Goal: Task Accomplishment & Management: Complete application form

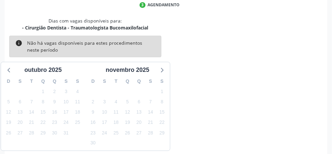
scroll to position [158, 0]
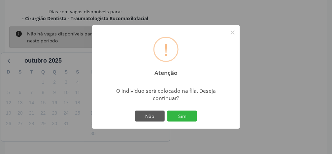
click at [190, 122] on button "Sim" at bounding box center [182, 115] width 30 height 11
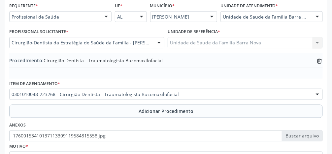
scroll to position [207, 0]
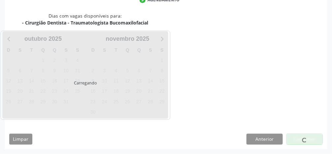
scroll to position [131, 0]
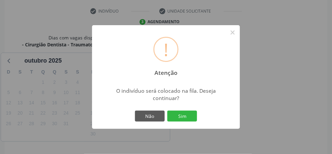
click at [187, 122] on button "Sim" at bounding box center [182, 115] width 30 height 11
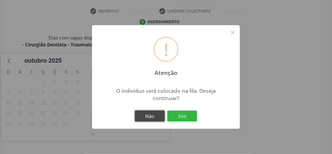
click at [152, 122] on button "Não" at bounding box center [150, 115] width 30 height 11
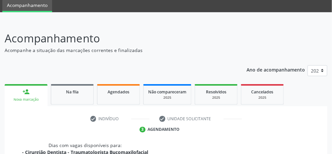
scroll to position [0, 0]
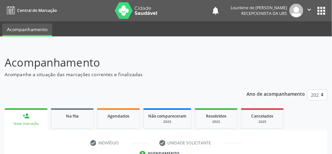
click at [313, 15] on button "" at bounding box center [310, 11] width 13 height 14
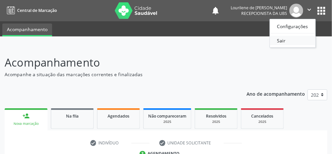
click at [298, 42] on link "Sair" at bounding box center [293, 40] width 46 height 9
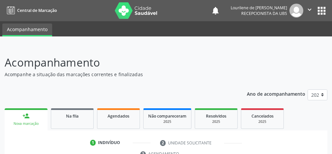
scroll to position [127, 0]
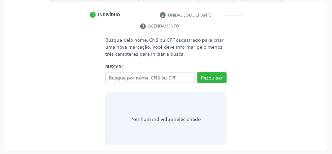
click at [173, 78] on input "text" at bounding box center [150, 77] width 90 height 11
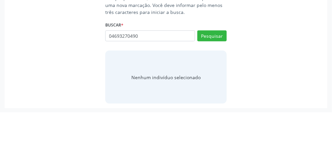
type input "04693270490"
click at [214, 81] on button "Pesquisar" at bounding box center [212, 77] width 29 height 11
type input "04693270490"
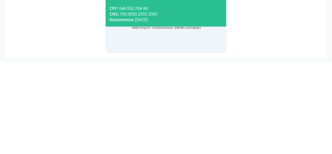
click at [178, 111] on div "Nascimento: [DATE]" at bounding box center [166, 112] width 113 height 6
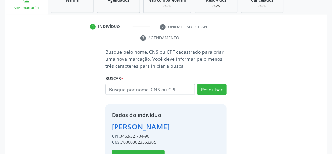
scroll to position [117, 0]
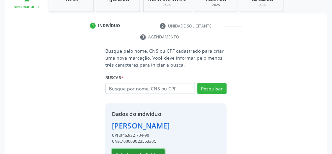
click at [138, 153] on button "Selecionar indivíduo" at bounding box center [138, 154] width 53 height 11
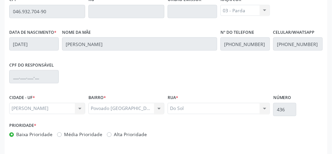
scroll to position [222, 0]
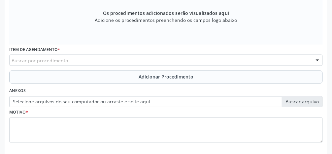
click at [108, 59] on div "Buscar por procedimento" at bounding box center [166, 59] width 314 height 11
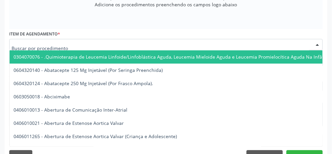
scroll to position [243, 0]
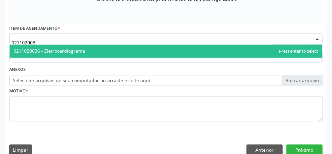
type input "0211020036"
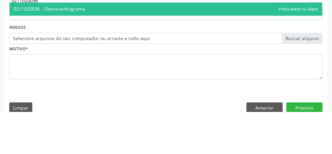
click at [116, 51] on span "0211020036 - Eletrocardiograma" at bounding box center [166, 51] width 313 height 13
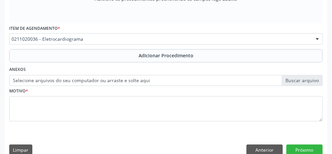
click at [179, 57] on span "Adicionar Procedimento" at bounding box center [166, 55] width 55 height 7
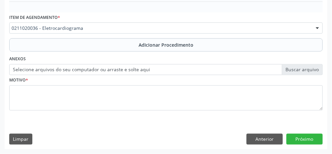
scroll to position [218, 0]
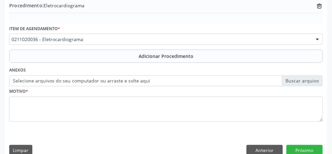
click at [304, 86] on div "Motivo *" at bounding box center [166, 103] width 314 height 35
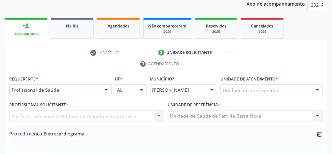
scroll to position [79, 0]
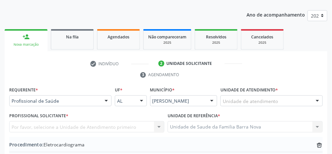
click at [285, 102] on div "Unidade de atendimento" at bounding box center [272, 100] width 102 height 11
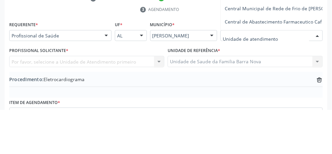
scroll to position [100, 0]
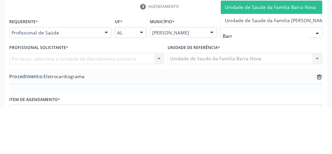
type input "Barra"
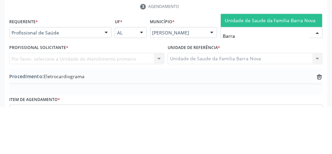
click at [284, 69] on span "Unidade de Saude da Familia Barra Nova" at bounding box center [270, 67] width 91 height 6
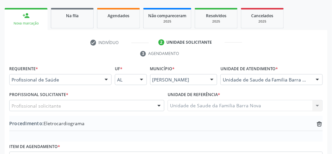
click at [110, 109] on div "Profissional solicitante" at bounding box center [86, 105] width 155 height 11
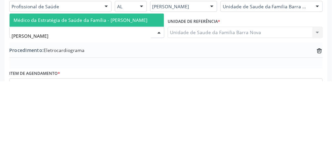
type input "[PERSON_NAME]"
click at [143, 93] on span "Médico da Estratégia de Saúde da Família - [PERSON_NAME]" at bounding box center [81, 93] width 134 height 6
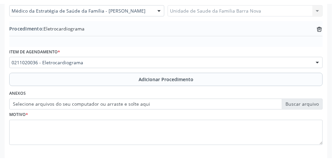
scroll to position [200, 0]
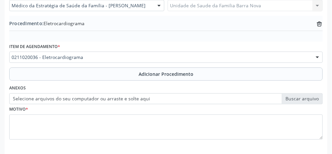
click at [183, 78] on button "Adicionar Procedimento" at bounding box center [166, 73] width 314 height 13
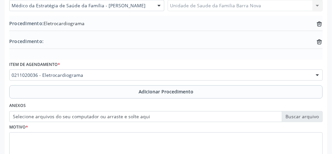
click at [303, 118] on label "Selecione arquivos do seu computador ou arraste e solte aqui" at bounding box center [166, 116] width 314 height 11
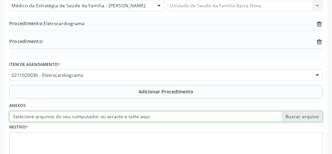
click at [303, 118] on input "Selecione arquivos do seu computador ou arraste e solte aqui" at bounding box center [166, 116] width 314 height 11
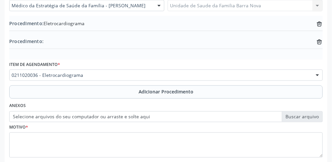
type input "C:\fakepath\17600439917329075157666854846502.jpg"
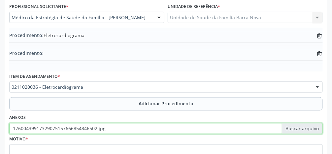
scroll to position [225, 0]
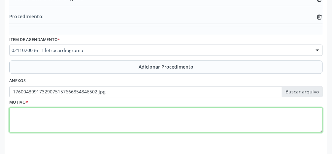
click at [97, 122] on textarea at bounding box center [166, 119] width 314 height 25
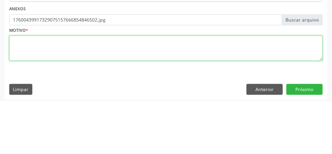
scroll to position [244, 0]
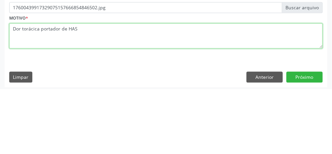
type textarea "Dor torácica portador de HAS"
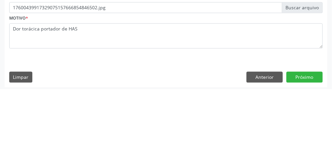
click at [313, 127] on div "Requerente * Profissional de Saúde Profissional de Saúde Paciente Nenhum result…" at bounding box center [166, 36] width 323 height 232
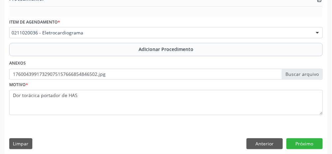
scroll to position [246, 0]
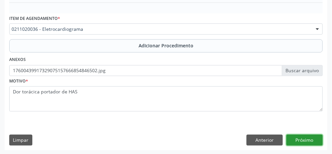
click at [308, 142] on button "Próximo" at bounding box center [305, 139] width 36 height 11
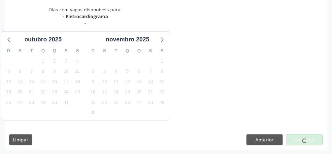
scroll to position [186, 0]
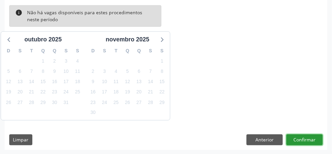
click at [307, 142] on button "Confirmar" at bounding box center [305, 139] width 36 height 11
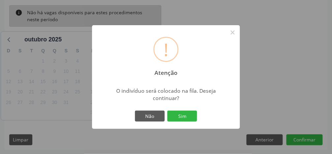
click at [189, 117] on button "Sim" at bounding box center [182, 115] width 30 height 11
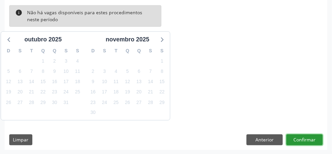
click at [305, 140] on button "Confirmar" at bounding box center [305, 139] width 36 height 11
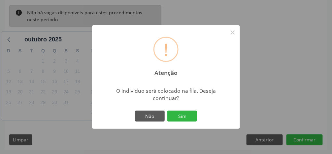
click at [308, 141] on div "! Atenção × O indivíduo será colocado na fila. Deseja continuar? Não Sim" at bounding box center [166, 77] width 332 height 154
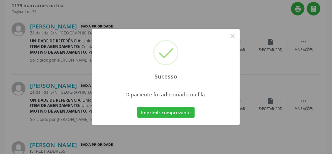
scroll to position [73, 0]
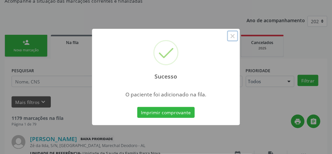
click at [233, 36] on button "×" at bounding box center [232, 35] width 11 height 11
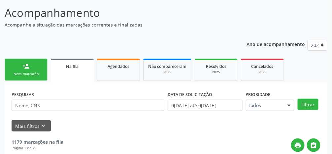
scroll to position [49, 0]
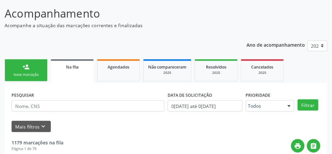
click at [30, 73] on div "Nova marcação" at bounding box center [26, 74] width 33 height 5
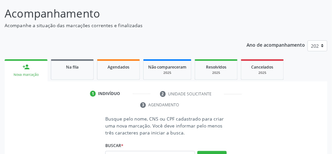
click at [28, 70] on link "person_add Nova marcação" at bounding box center [26, 70] width 43 height 22
click at [80, 73] on link "Na fila" at bounding box center [72, 69] width 43 height 20
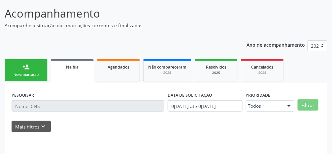
click at [78, 67] on span "Na fila" at bounding box center [72, 67] width 13 height 6
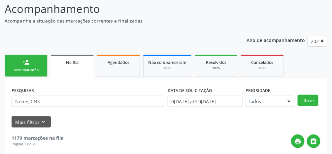
scroll to position [55, 0]
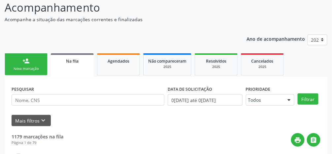
click at [76, 65] on link "Na fila" at bounding box center [72, 65] width 43 height 24
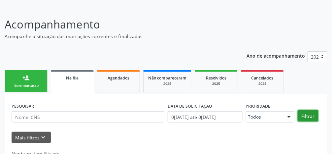
click at [306, 118] on button "Filtrar" at bounding box center [308, 115] width 21 height 11
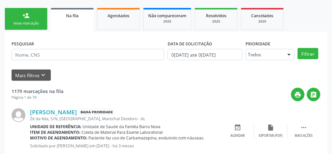
scroll to position [108, 0]
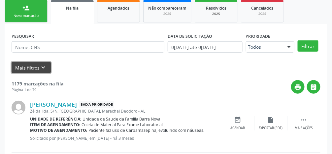
click at [33, 67] on button "Mais filtros keyboard_arrow_down" at bounding box center [31, 68] width 39 height 12
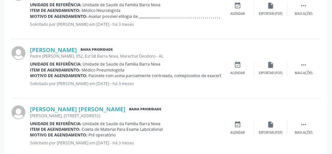
scroll to position [995, 0]
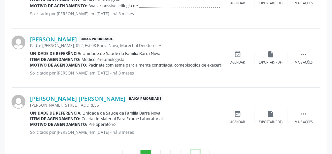
click at [196, 153] on button "›" at bounding box center [195, 155] width 9 height 11
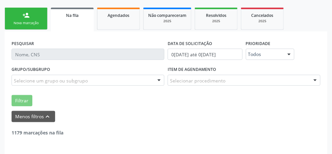
scroll to position [1001, 0]
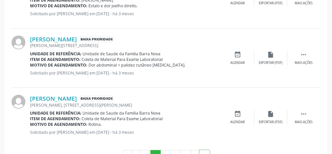
click at [208, 153] on button "»" at bounding box center [205, 155] width 10 height 11
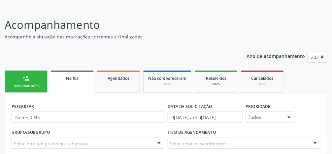
scroll to position [0, 0]
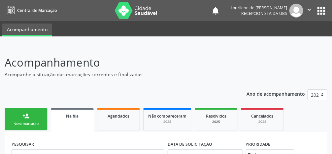
click at [31, 121] on div "Nova marcação" at bounding box center [26, 123] width 33 height 5
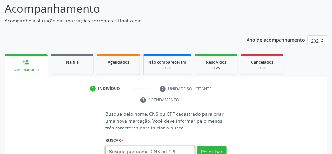
click at [158, 153] on input "text" at bounding box center [150, 151] width 90 height 11
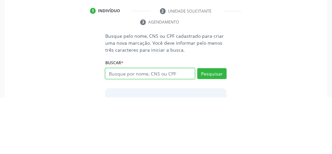
scroll to position [86, 0]
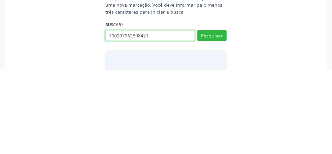
type input "700207962898421"
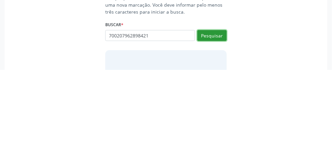
click at [213, 122] on button "Pesquisar" at bounding box center [212, 119] width 29 height 11
type input "700207962898421"
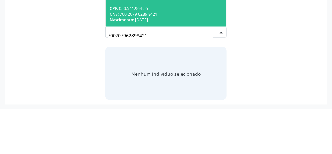
scroll to position [127, 0]
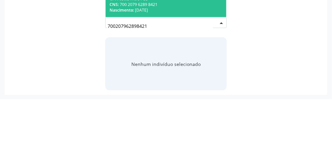
click at [225, 80] on div "700207962898421 [PERSON_NAME] CPF: 050.541.964-55 CNS: 700 2079 6289 8421 Nasci…" at bounding box center [166, 80] width 122 height 16
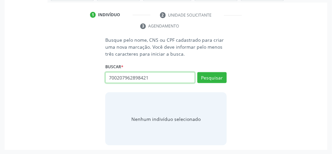
click at [192, 76] on input "700207962898421" at bounding box center [150, 77] width 90 height 11
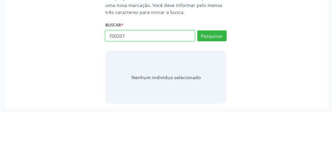
type input "70020"
type input "16165103405"
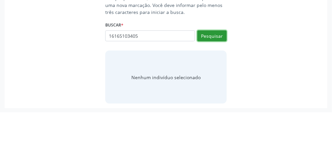
click at [218, 80] on button "Pesquisar" at bounding box center [212, 77] width 29 height 11
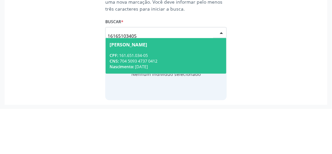
click at [186, 92] on span "[PERSON_NAME] CPF: 161.651.034-05 CNS: 704 5093 4737 0412 Nascimento: [DATE]" at bounding box center [166, 100] width 121 height 35
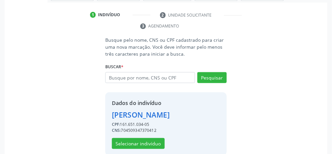
click at [170, 120] on div "[PERSON_NAME]" at bounding box center [141, 114] width 58 height 11
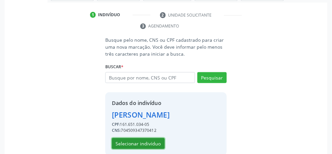
click at [139, 149] on button "Selecionar indivíduo" at bounding box center [138, 143] width 53 height 11
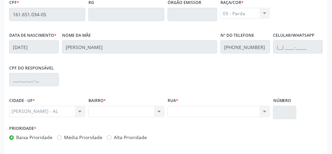
scroll to position [217, 0]
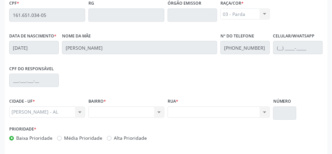
click at [133, 115] on div "Nenhum resultado encontrado para: " " Não há nenhuma opção para ser exibida." at bounding box center [127, 111] width 76 height 11
click at [132, 116] on div "Nenhum resultado encontrado para: " " Não há nenhuma opção para ser exibida." at bounding box center [127, 111] width 76 height 11
click at [135, 112] on div "Nenhum resultado encontrado para: " " Não há nenhuma opção para ser exibida." at bounding box center [127, 111] width 76 height 11
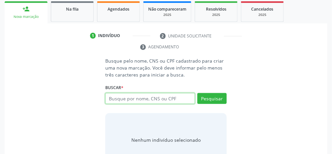
click at [173, 99] on input "text" at bounding box center [150, 98] width 90 height 11
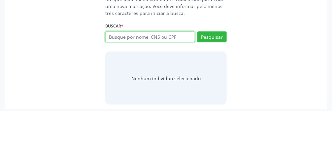
scroll to position [126, 0]
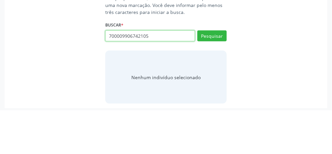
type input "700009906742105"
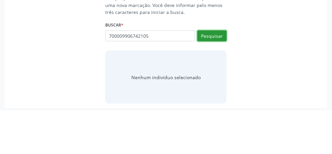
click at [214, 84] on button "Pesquisar" at bounding box center [212, 79] width 29 height 11
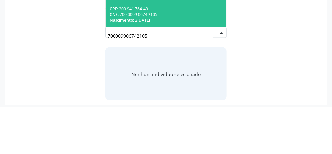
click at [181, 61] on div "CNS: 700 0099 0674 2105" at bounding box center [166, 61] width 113 height 6
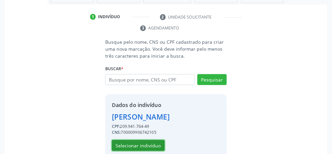
click at [142, 147] on button "Selecionar indivíduo" at bounding box center [138, 145] width 53 height 11
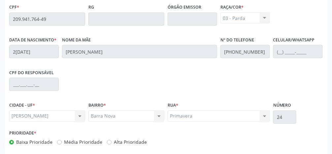
scroll to position [222, 0]
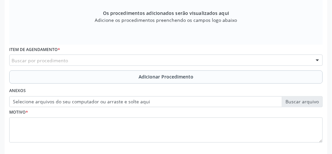
click at [90, 61] on div "Buscar por procedimento" at bounding box center [166, 59] width 314 height 11
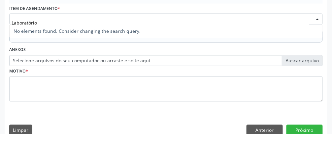
scroll to position [243, 0]
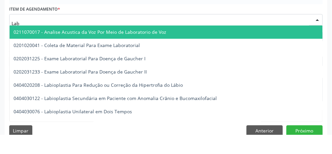
type input "La"
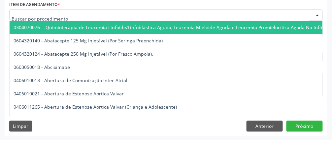
scroll to position [253, 0]
click at [320, 29] on div at bounding box center [318, 29] width 10 height 11
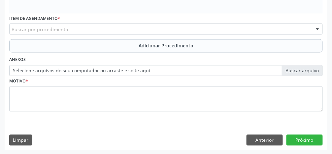
click at [66, 47] on button "Adicionar Procedimento" at bounding box center [166, 45] width 314 height 13
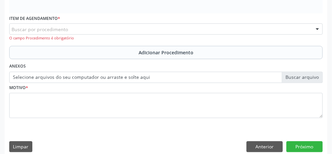
click at [76, 53] on button "Adicionar Procedimento" at bounding box center [166, 52] width 314 height 13
click at [75, 28] on div "Buscar por procedimento" at bounding box center [166, 28] width 314 height 11
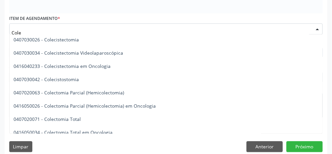
scroll to position [122, 0]
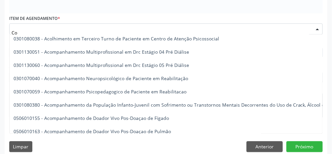
type input "C"
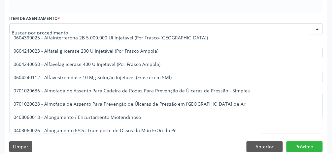
scroll to position [1748, 0]
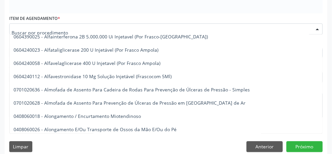
click at [319, 32] on div at bounding box center [318, 29] width 10 height 11
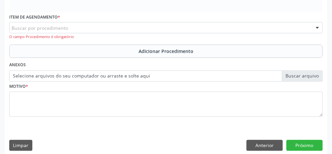
scroll to position [258, 0]
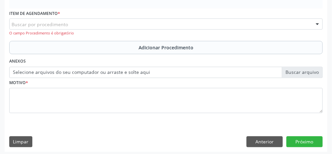
click at [320, 24] on div at bounding box center [318, 24] width 10 height 11
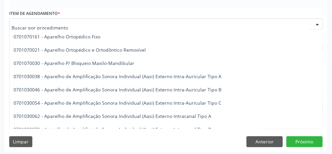
scroll to position [3197, 0]
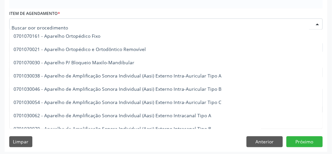
click at [319, 23] on div at bounding box center [318, 24] width 10 height 11
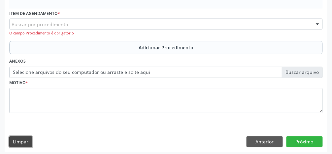
click at [25, 141] on button "Limpar" at bounding box center [20, 141] width 23 height 11
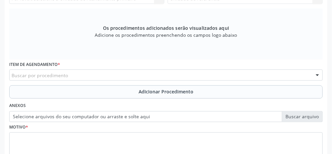
scroll to position [232, 0]
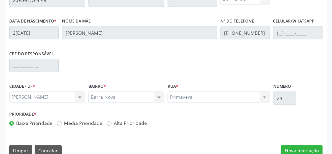
scroll to position [222, 0]
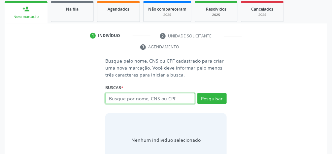
click at [179, 100] on input "text" at bounding box center [150, 98] width 90 height 11
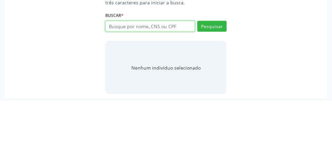
scroll to position [126, 0]
click at [179, 79] on input "text" at bounding box center [150, 79] width 90 height 11
type input "708509384045778"
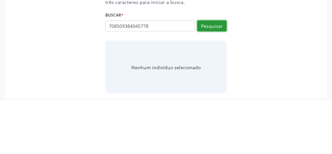
click at [216, 84] on button "Pesquisar" at bounding box center [212, 79] width 29 height 11
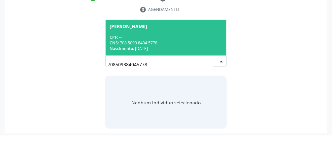
click at [206, 64] on div "Nascimento: [DATE]" at bounding box center [166, 67] width 113 height 6
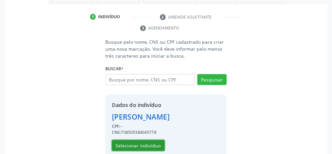
click at [147, 148] on button "Selecionar indivíduo" at bounding box center [138, 145] width 53 height 11
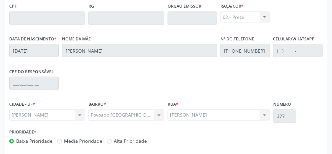
scroll to position [222, 0]
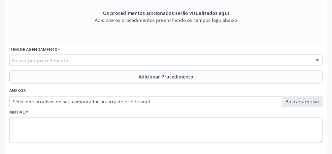
click at [95, 61] on div "Buscar por procedimento" at bounding box center [166, 59] width 314 height 11
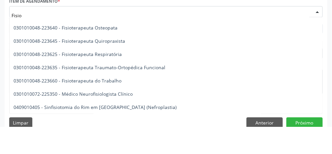
scroll to position [243, 0]
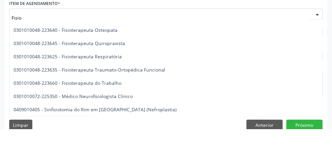
click at [96, 56] on span "0301010048-223640 - Fisioterapeuta Osteopata" at bounding box center [66, 55] width 104 height 6
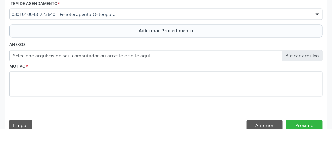
scroll to position [0, 0]
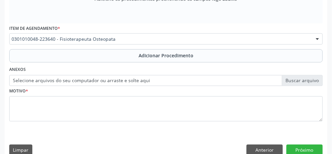
click at [319, 43] on div at bounding box center [318, 39] width 10 height 11
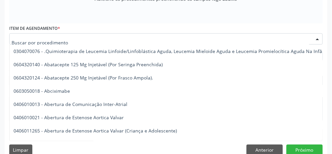
click at [85, 39] on input "text" at bounding box center [161, 42] width 298 height 13
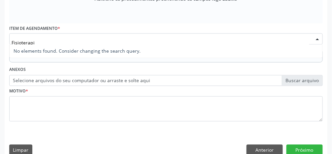
type input "Fisioterapia"
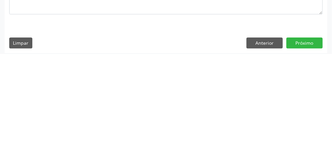
scroll to position [253, 0]
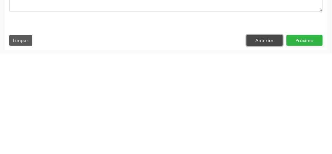
click at [268, 139] on button "Anterior" at bounding box center [265, 139] width 36 height 11
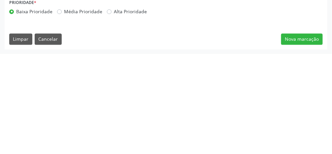
scroll to position [243, 0]
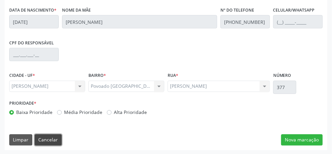
click at [57, 143] on button "Cancelar" at bounding box center [48, 139] width 27 height 11
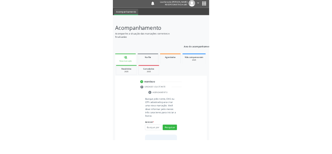
scroll to position [4, 0]
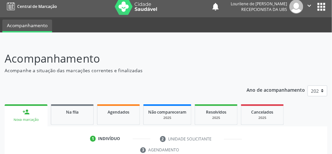
click at [28, 119] on div "Nova marcação" at bounding box center [26, 119] width 34 height 5
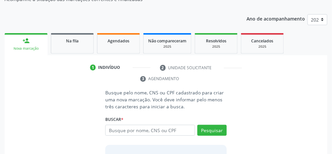
scroll to position [75, 0]
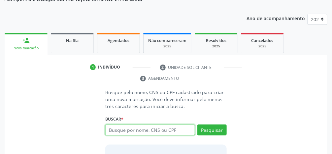
click at [149, 131] on input "text" at bounding box center [150, 129] width 90 height 11
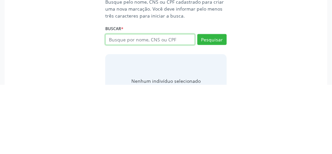
scroll to position [96, 0]
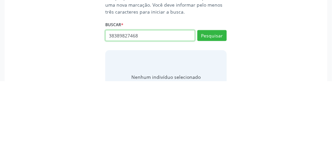
type input "38389827468"
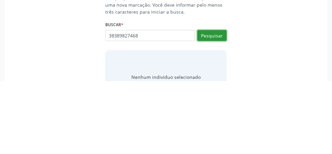
click at [218, 112] on button "Pesquisar" at bounding box center [212, 108] width 29 height 11
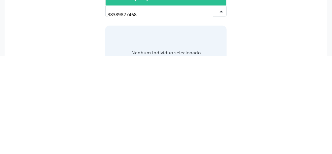
click at [280, 135] on div "Busque pelo nome, CNS ou CPF cadastrado para criar uma nova marcação. Você deve…" at bounding box center [166, 121] width 314 height 109
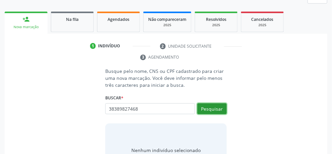
click at [216, 109] on button "Pesquisar" at bounding box center [212, 108] width 29 height 11
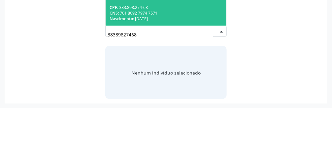
scroll to position [127, 0]
click at [193, 59] on div "CNS: 701 8092 7974 7571" at bounding box center [166, 59] width 113 height 6
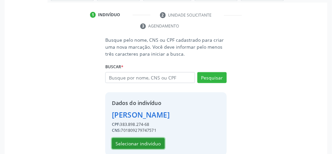
click at [146, 144] on button "Selecionar indivíduo" at bounding box center [138, 143] width 53 height 11
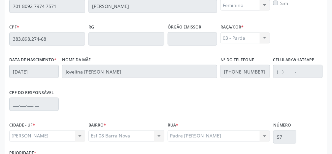
scroll to position [222, 0]
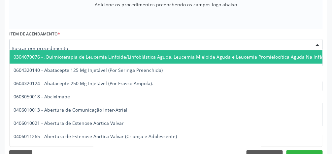
scroll to position [243, 0]
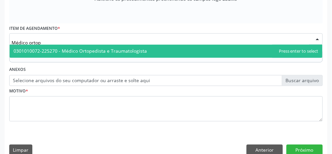
type input "Médico ortope"
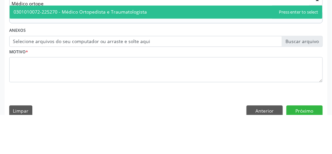
click at [173, 54] on span "0301010072-225270 - Médico Ortopedista e Traumatologista" at bounding box center [166, 51] width 313 height 13
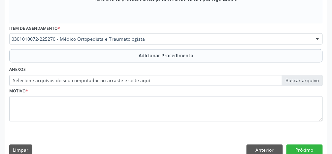
click at [170, 60] on button "Adicionar Procedimento" at bounding box center [166, 55] width 314 height 13
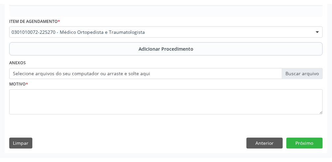
scroll to position [218, 0]
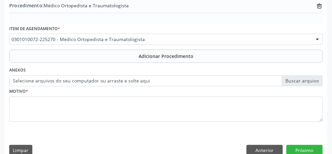
click at [301, 83] on label "Selecione arquivos do seu computador ou arraste e solte aqui" at bounding box center [166, 80] width 314 height 11
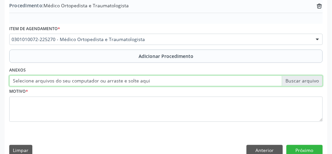
click at [301, 83] on input "Selecione arquivos do seu computador ou arraste e solte aqui" at bounding box center [166, 80] width 314 height 11
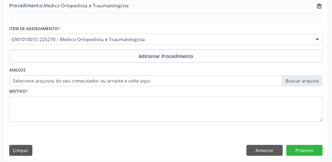
type input "C:\fakepath\17600452873259134373490306511381.jpg"
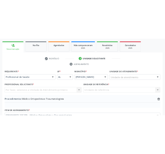
scroll to position [126, 0]
